Goal: Task Accomplishment & Management: Use online tool/utility

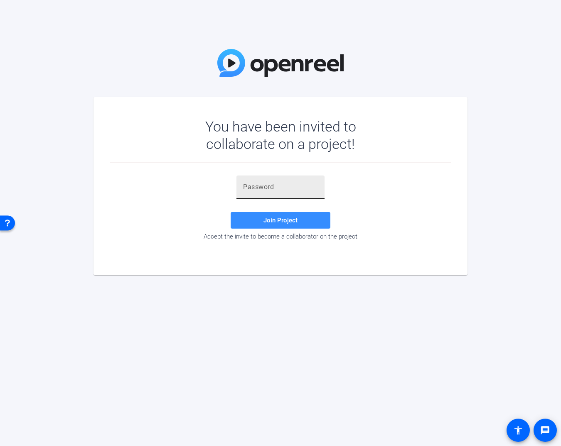
click at [250, 181] on div at bounding box center [280, 187] width 75 height 23
click at [248, 193] on div at bounding box center [280, 187] width 75 height 23
click at [252, 187] on input "text" at bounding box center [280, 187] width 75 height 10
paste input "%utgwc"
type input "%utgwc"
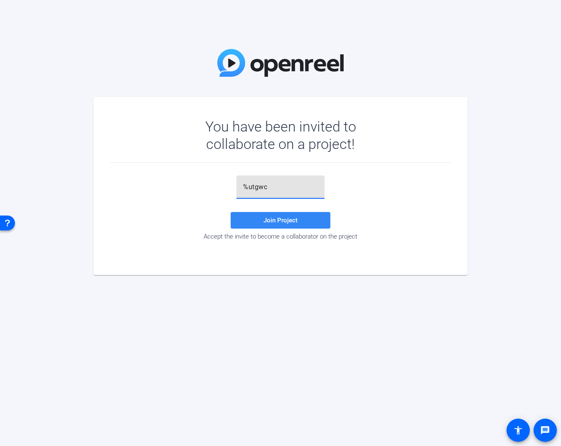
click at [261, 220] on span at bounding box center [280, 221] width 100 height 20
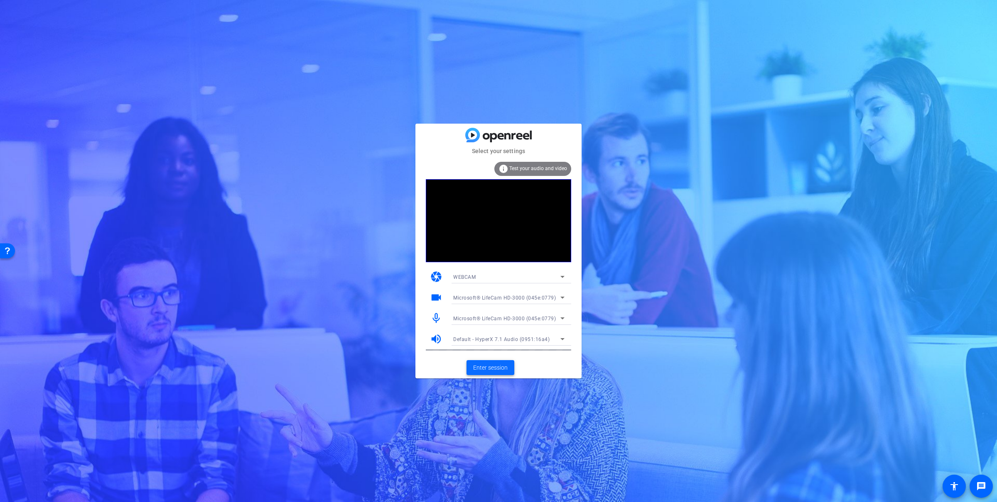
click at [503, 375] on span at bounding box center [490, 368] width 48 height 20
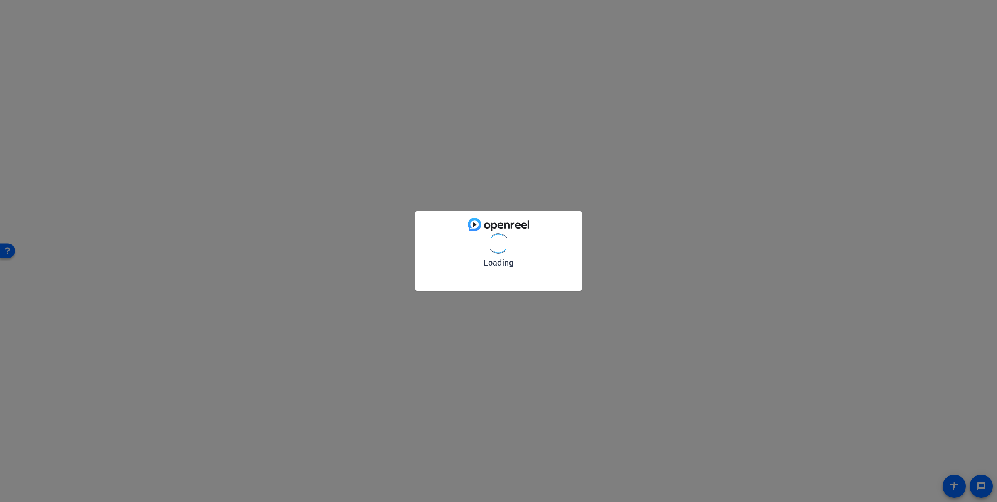
click at [504, 370] on div "Loading" at bounding box center [498, 251] width 997 height 502
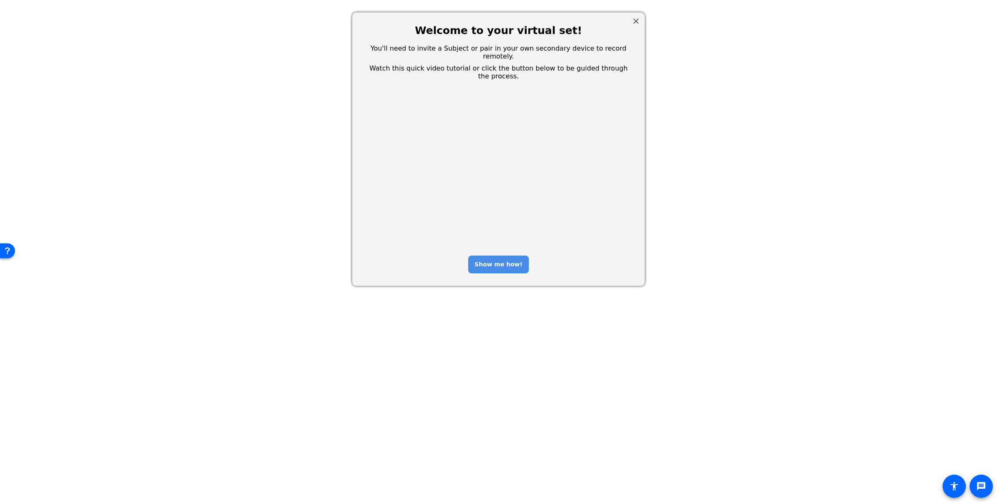
click at [482, 256] on div "Show me how!" at bounding box center [498, 265] width 60 height 18
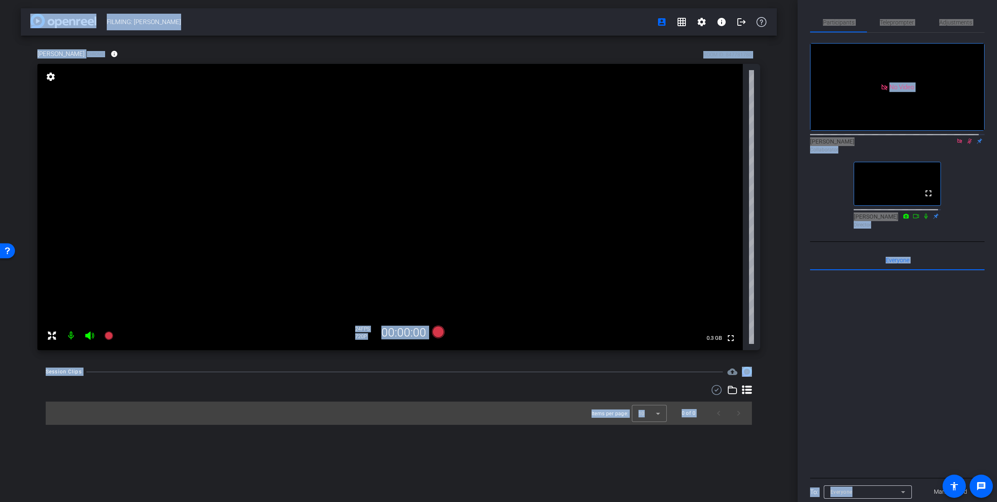
click at [560, 144] on icon at bounding box center [969, 141] width 7 height 6
click at [560, 144] on icon at bounding box center [959, 141] width 7 height 6
click at [560, 145] on mat-icon at bounding box center [959, 140] width 10 height 7
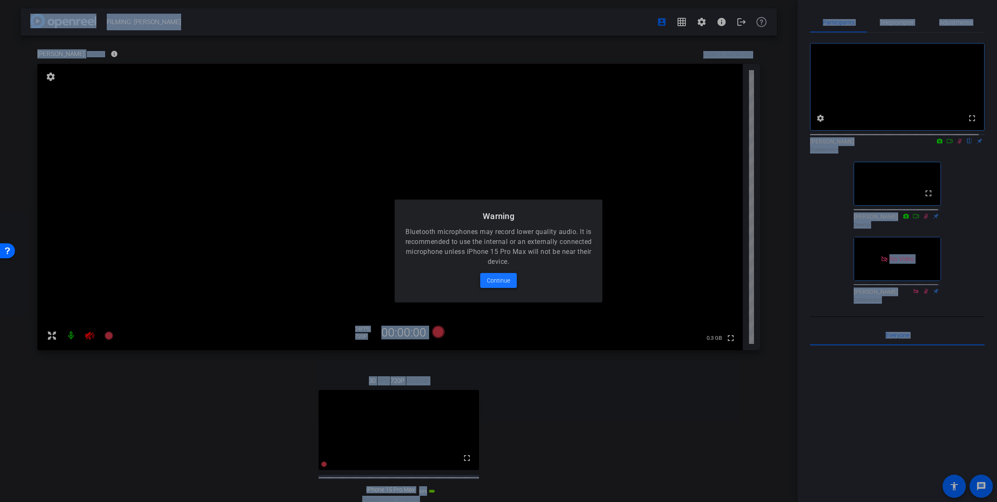
click at [497, 282] on span "Continue" at bounding box center [498, 281] width 23 height 10
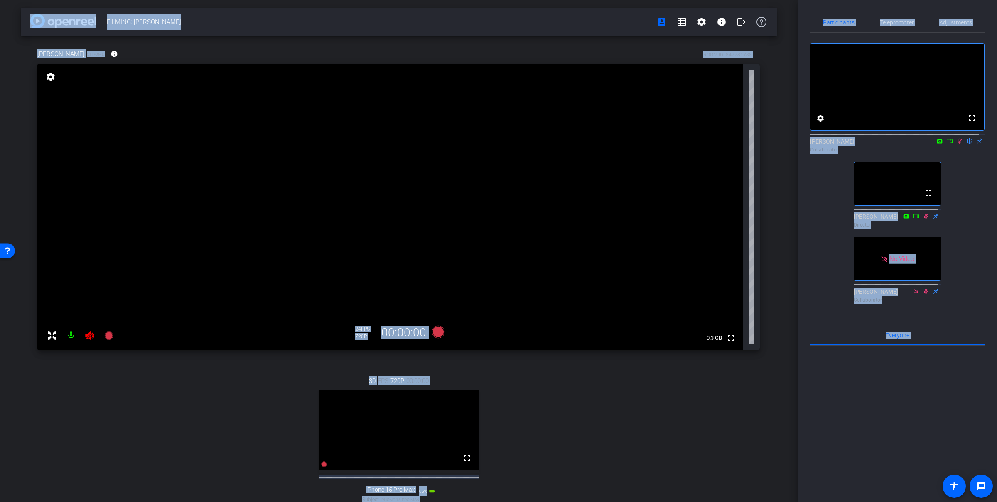
click at [71, 338] on mat-icon at bounding box center [71, 336] width 17 height 17
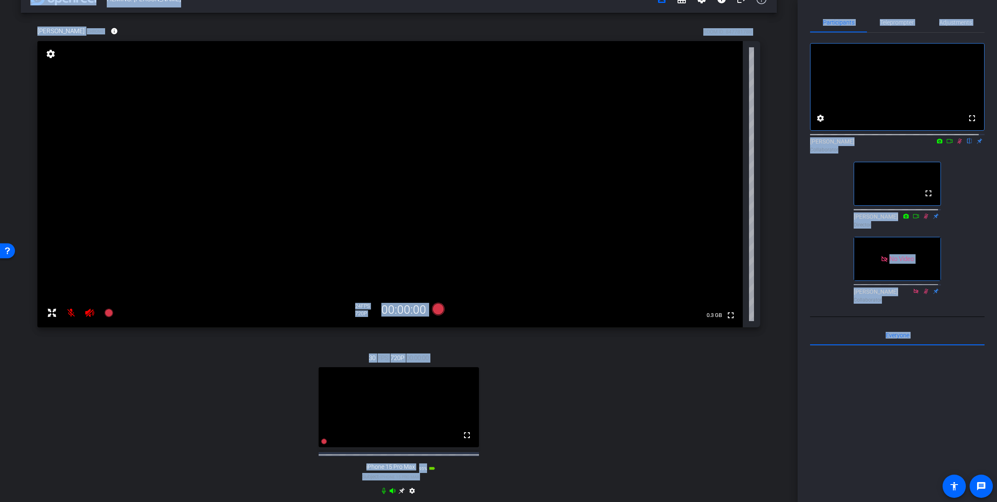
scroll to position [40, 0]
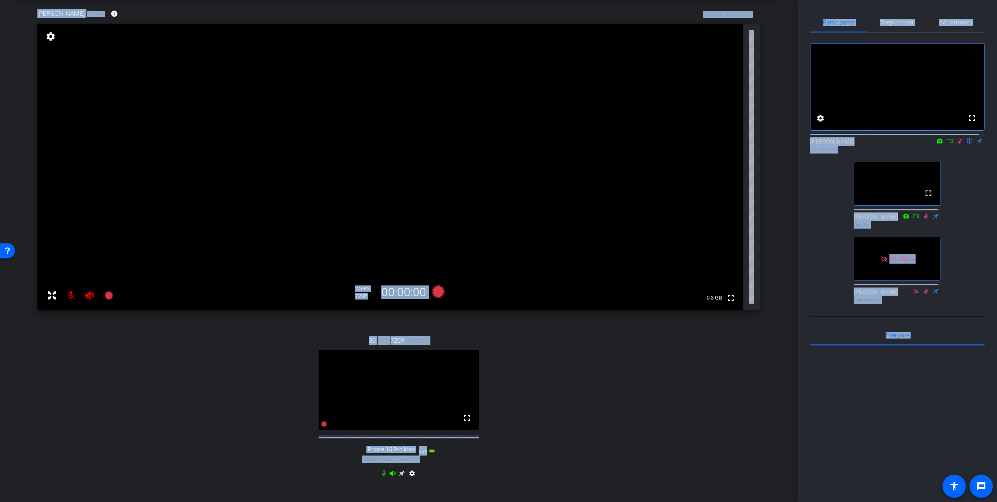
click at [560, 144] on icon at bounding box center [959, 141] width 5 height 5
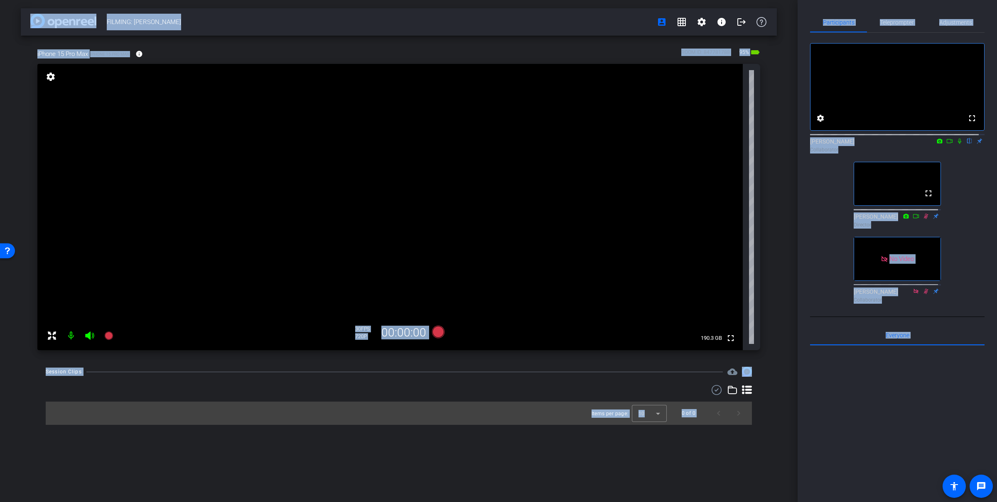
scroll to position [0, 0]
click at [560, 145] on mat-icon at bounding box center [959, 140] width 10 height 7
click at [560, 144] on icon at bounding box center [959, 141] width 7 height 6
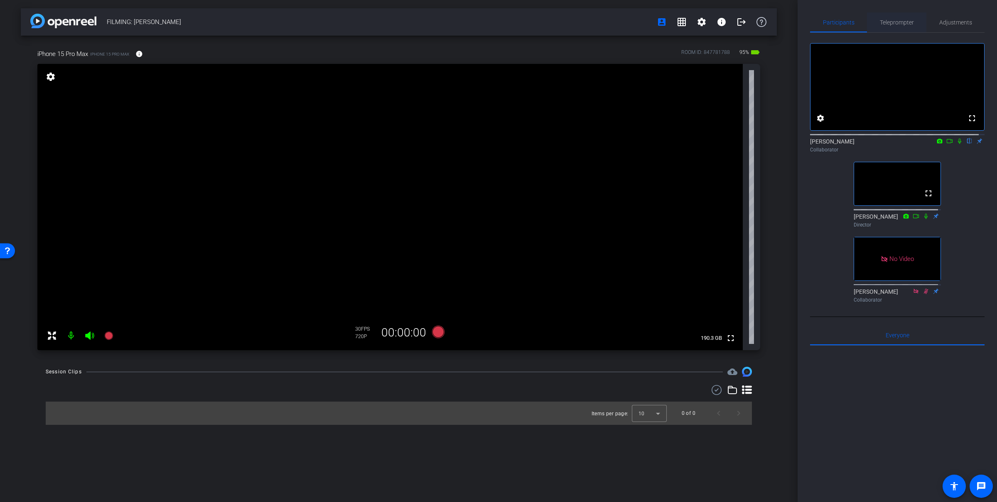
click at [560, 22] on span "Teleprompter" at bounding box center [896, 23] width 34 height 6
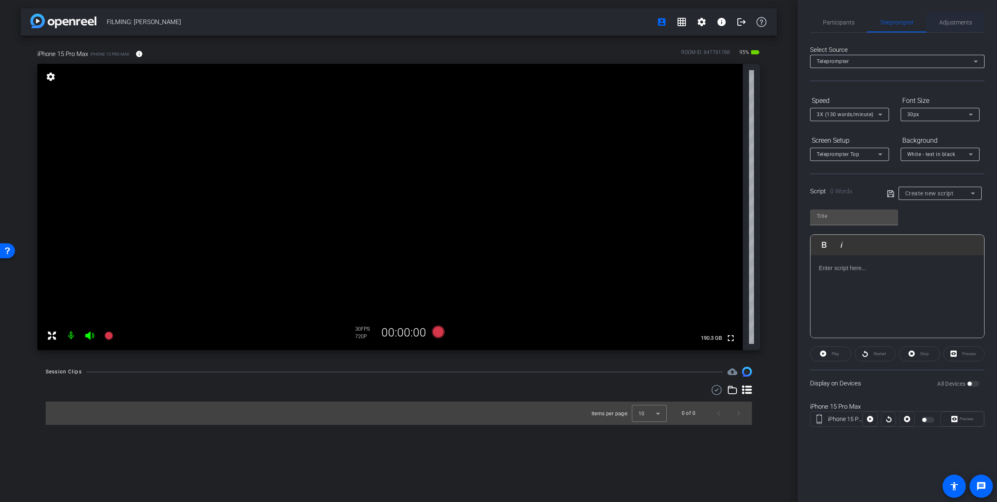
click at [560, 22] on div "Adjustments" at bounding box center [955, 22] width 58 height 20
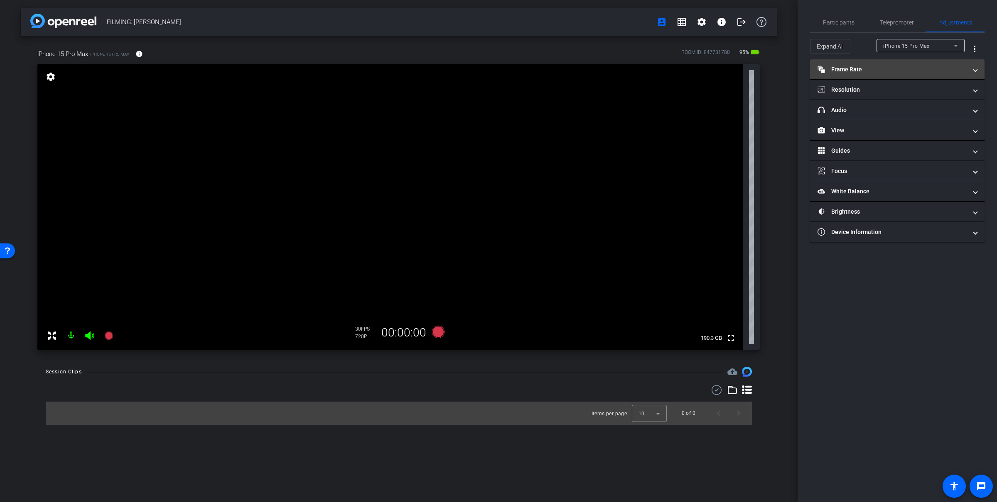
click at [560, 75] on mat-expansion-panel-header "Frame Rate Frame Rate" at bounding box center [897, 69] width 174 height 20
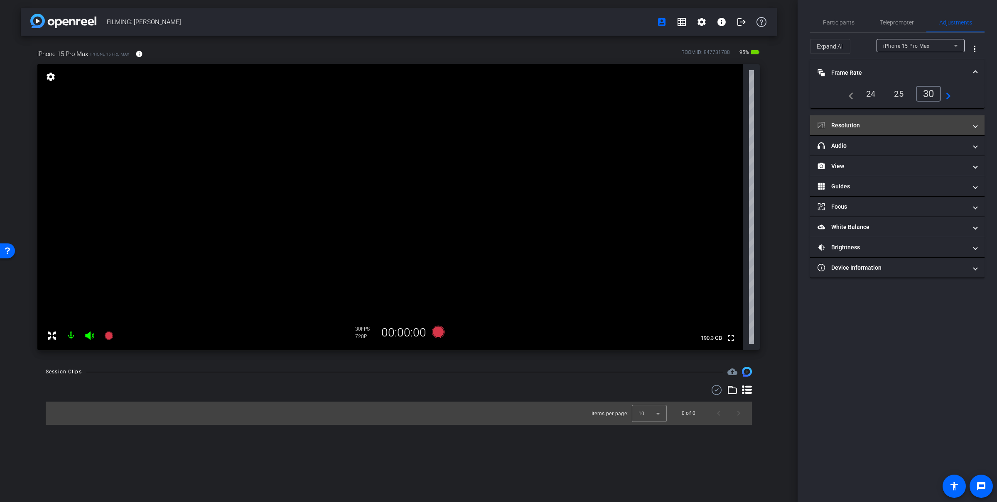
click at [560, 123] on mat-panel-title "Resolution" at bounding box center [891, 125] width 149 height 9
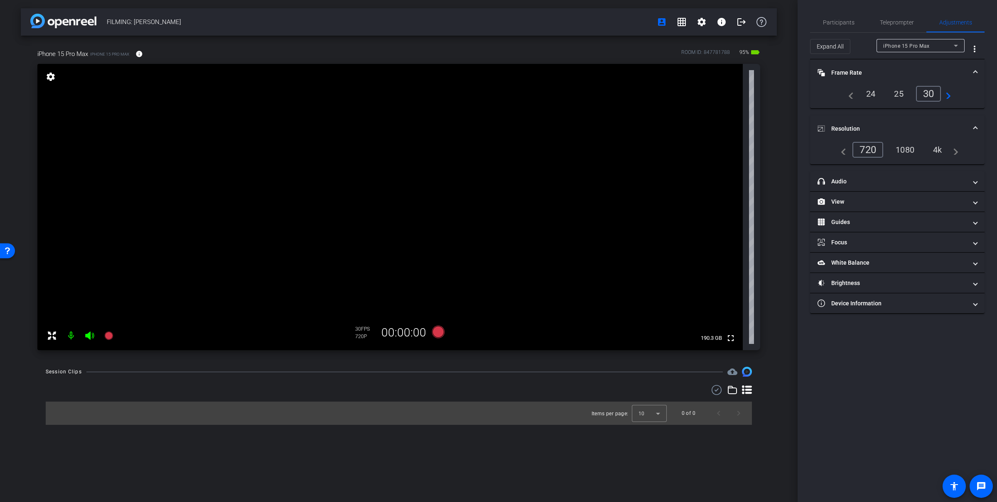
click at [560, 153] on div "1080" at bounding box center [904, 150] width 31 height 14
click at [560, 23] on span "Participants" at bounding box center [839, 23] width 32 height 6
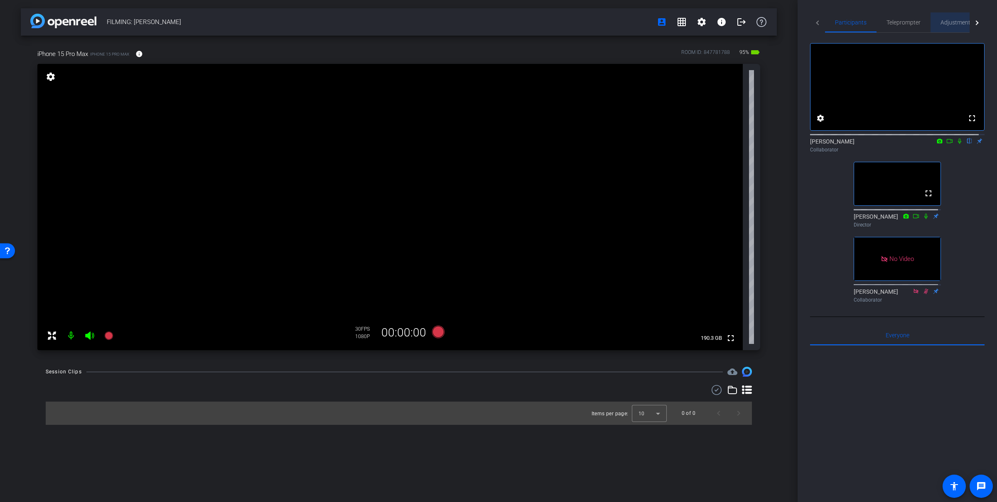
click at [560, 22] on span "Adjustments" at bounding box center [956, 23] width 33 height 6
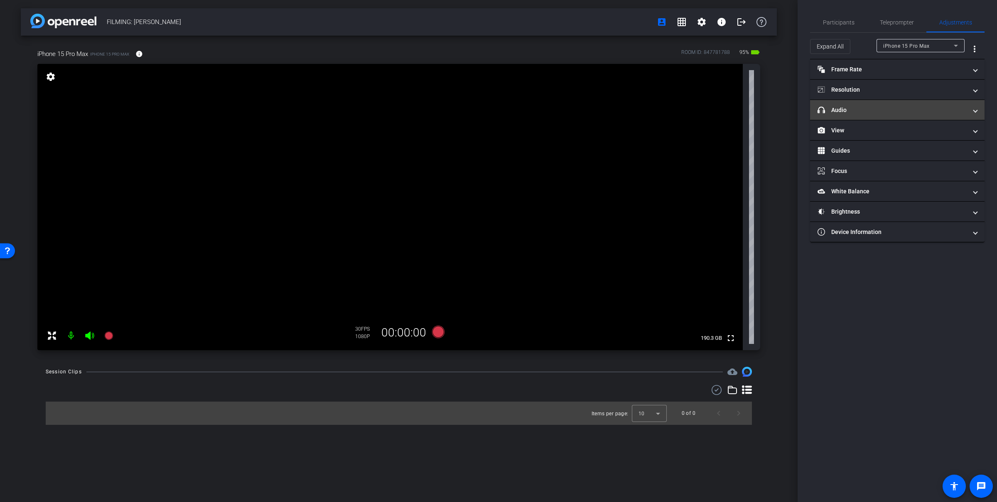
click at [560, 105] on mat-expansion-panel-header "headphone icon Audio" at bounding box center [897, 110] width 174 height 20
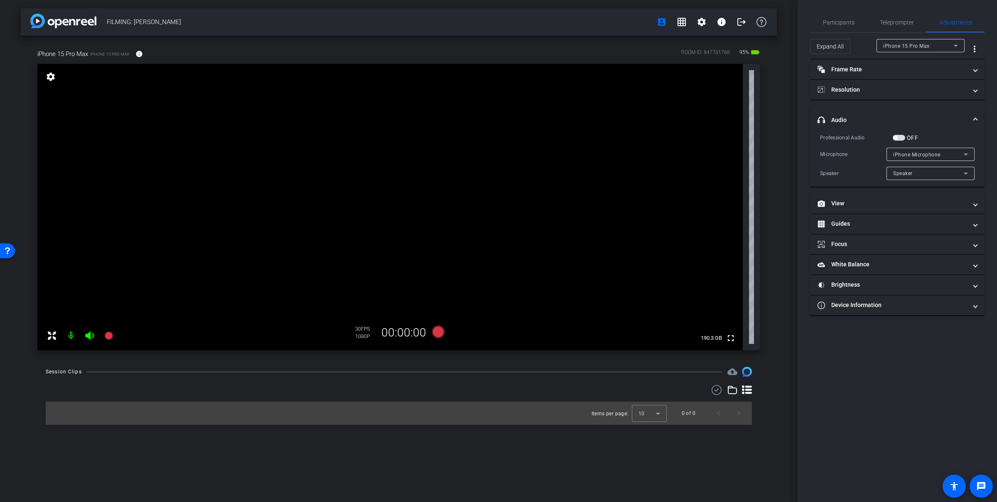
click at [560, 135] on span "button" at bounding box center [898, 138] width 12 height 6
click at [560, 156] on span "iPhone Microphone" at bounding box center [916, 155] width 47 height 6
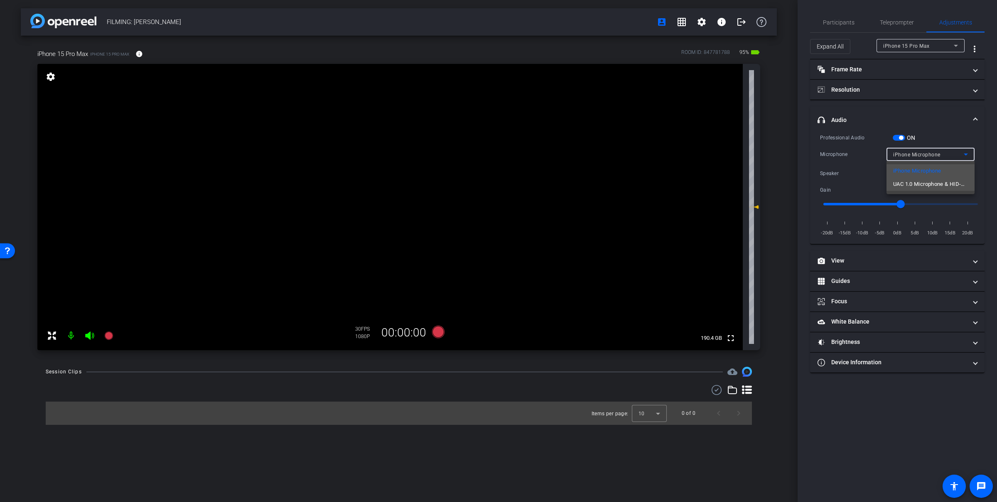
click at [560, 184] on span "UAC 1.0 Microphone & HID-Mediakey" at bounding box center [930, 184] width 75 height 10
drag, startPoint x: 898, startPoint y: 203, endPoint x: 891, endPoint y: 204, distance: 7.2
click at [560, 204] on input "range" at bounding box center [900, 204] width 172 height 18
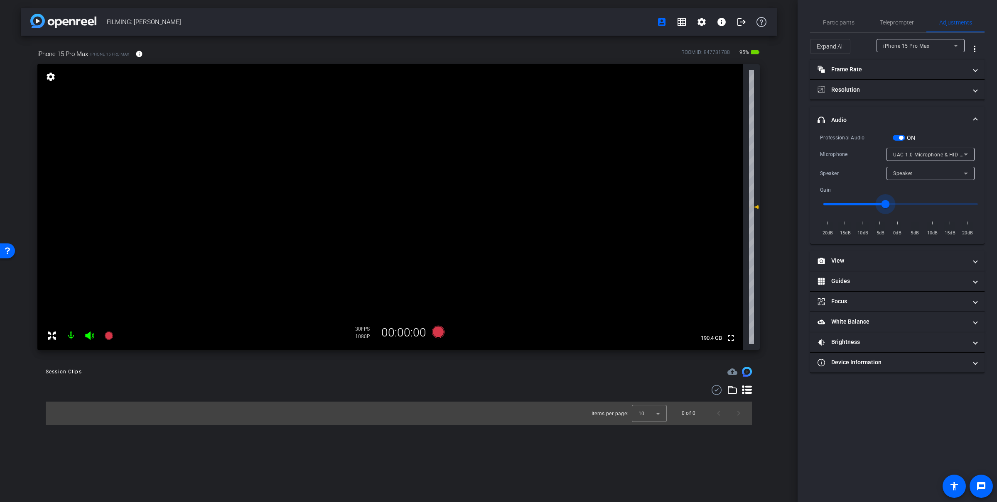
click at [560, 204] on input "range" at bounding box center [900, 204] width 172 height 18
click at [560, 203] on input "range" at bounding box center [900, 204] width 172 height 18
click at [560, 202] on input "range" at bounding box center [900, 204] width 172 height 18
drag, startPoint x: 864, startPoint y: 201, endPoint x: 869, endPoint y: 202, distance: 5.0
click at [560, 202] on input "range" at bounding box center [900, 204] width 172 height 18
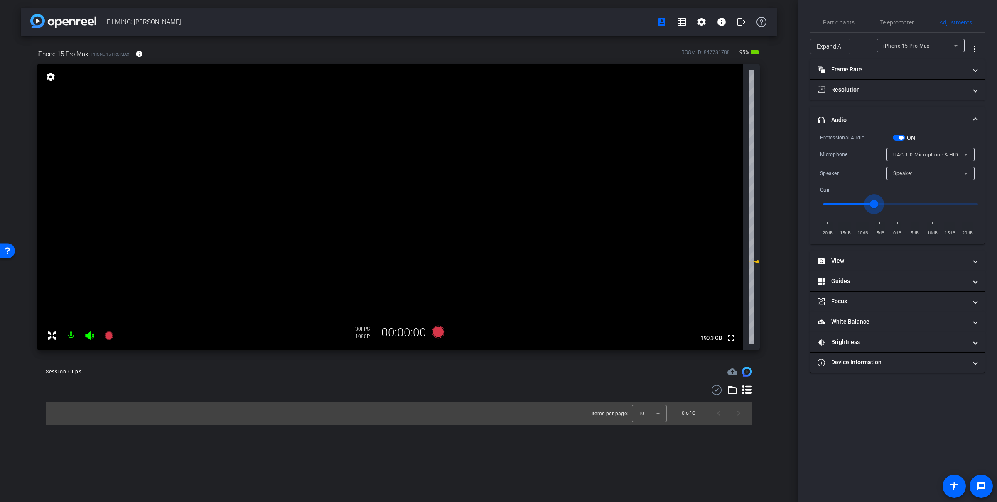
click at [560, 202] on input "range" at bounding box center [900, 204] width 172 height 18
type input "-7"
click at [560, 203] on input "range" at bounding box center [900, 204] width 172 height 18
click at [560, 20] on span "Participants" at bounding box center [839, 23] width 32 height 6
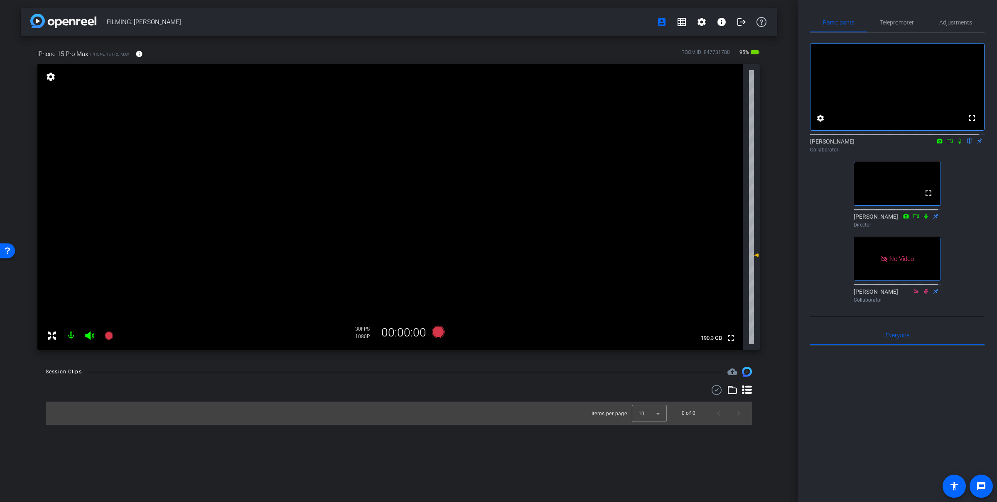
click at [560, 144] on icon at bounding box center [959, 141] width 7 height 6
click at [560, 144] on icon at bounding box center [949, 141] width 7 height 6
click at [438, 336] on icon at bounding box center [438, 332] width 12 height 12
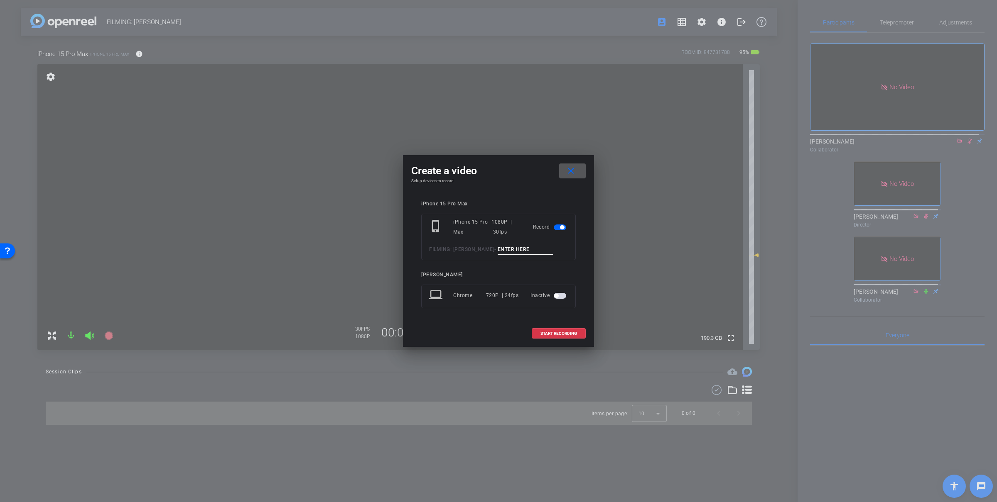
click at [531, 250] on input at bounding box center [525, 250] width 56 height 10
type input "vid1"
click at [560, 332] on span "START RECORDING" at bounding box center [558, 334] width 37 height 4
